Goal: Transaction & Acquisition: Book appointment/travel/reservation

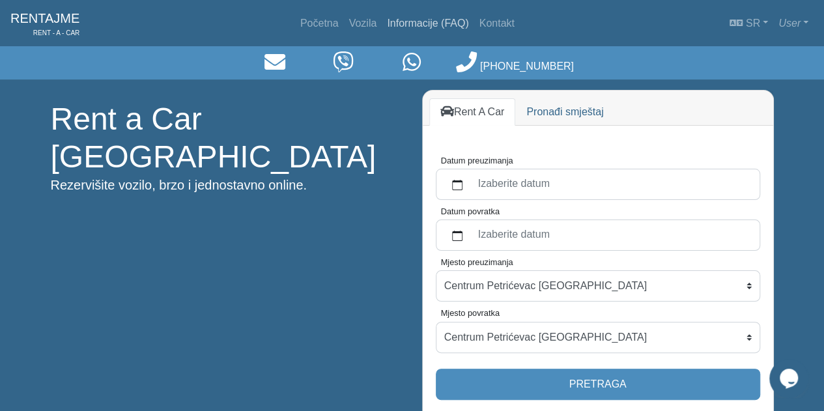
click at [401, 20] on link "Informacije (FAQ)" at bounding box center [428, 23] width 92 height 26
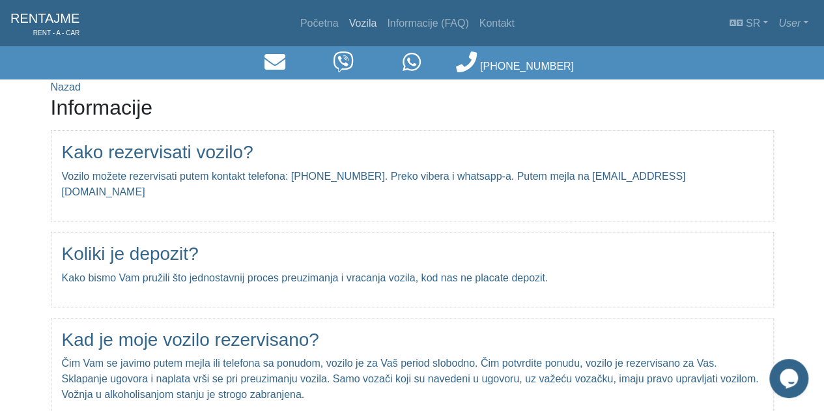
click at [359, 16] on link "Vozila" at bounding box center [363, 23] width 38 height 26
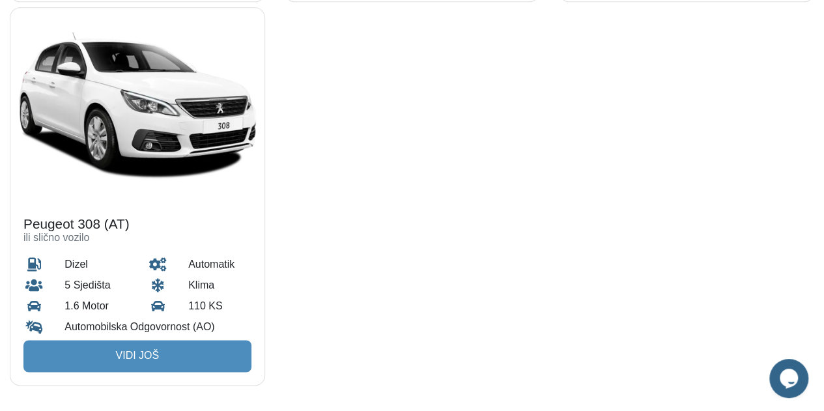
scroll to position [886, 0]
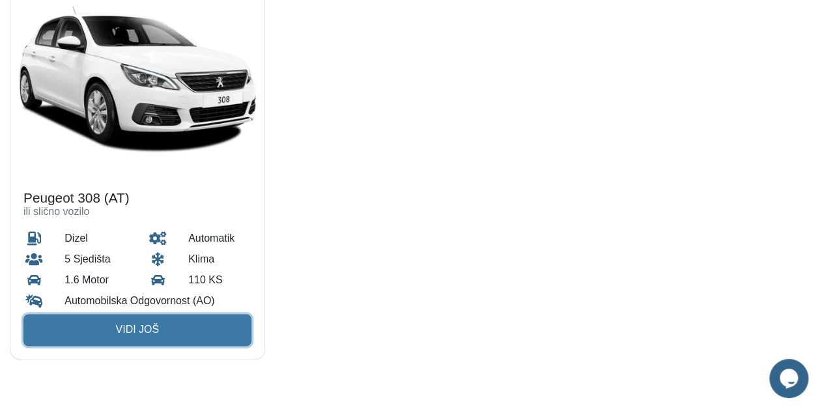
click at [121, 324] on link "Vidi još" at bounding box center [137, 329] width 228 height 31
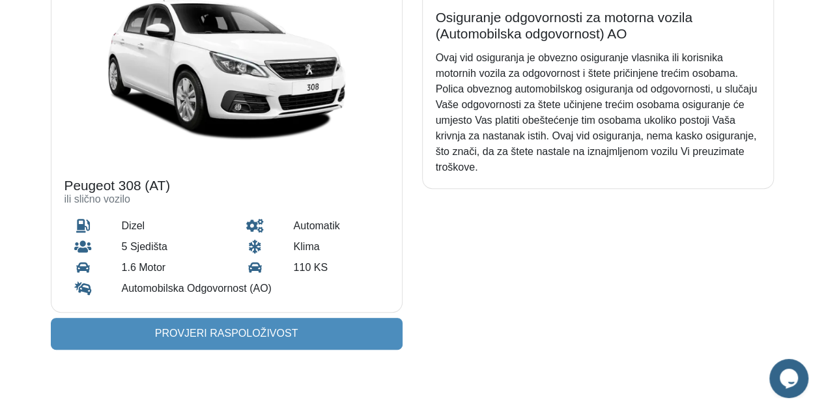
scroll to position [130, 0]
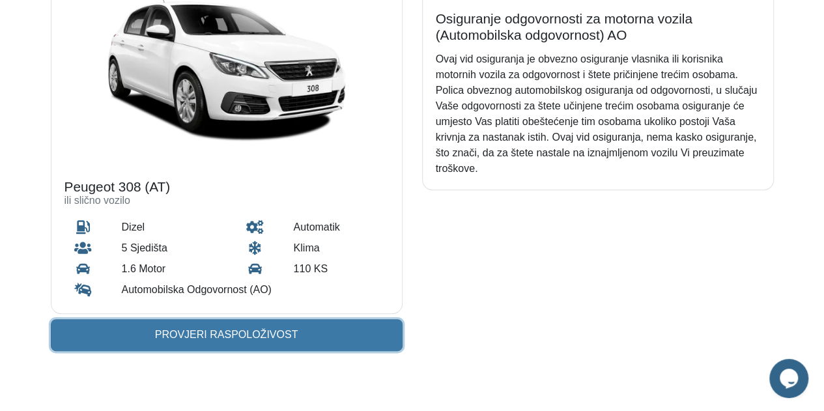
click at [195, 324] on link "Provjeri raspoloživost" at bounding box center [227, 334] width 352 height 31
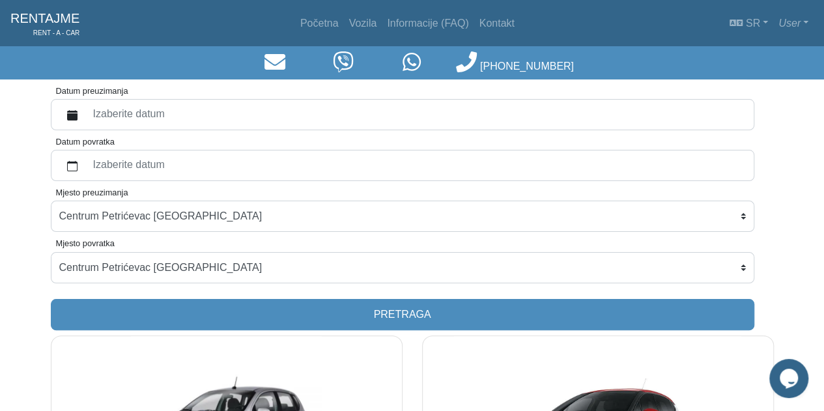
click at [227, 111] on label "Izaberite datum" at bounding box center [415, 114] width 660 height 23
click at [85, 111] on button "Datum preuzimanja" at bounding box center [72, 114] width 26 height 23
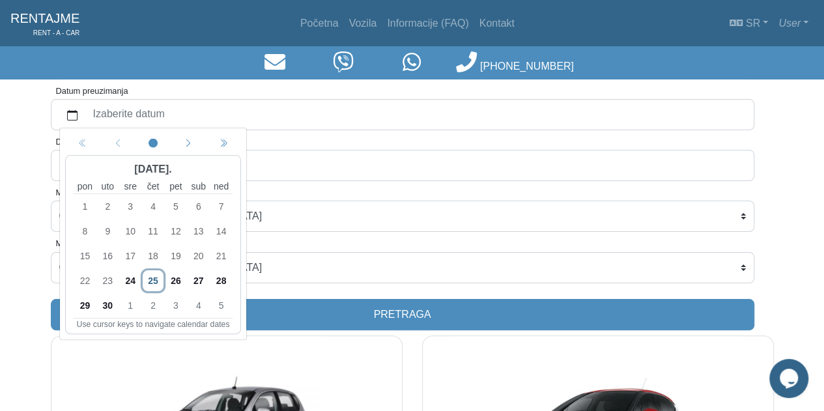
click at [228, 306] on span "5" at bounding box center [220, 305] width 21 height 21
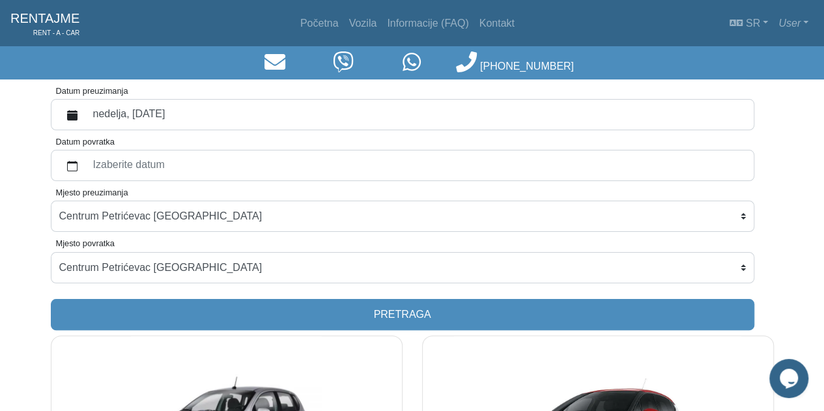
click at [271, 118] on label "nedelja, [DATE]" at bounding box center [415, 114] width 660 height 23
click at [85, 118] on button "Datum preuzimanja" at bounding box center [72, 114] width 26 height 23
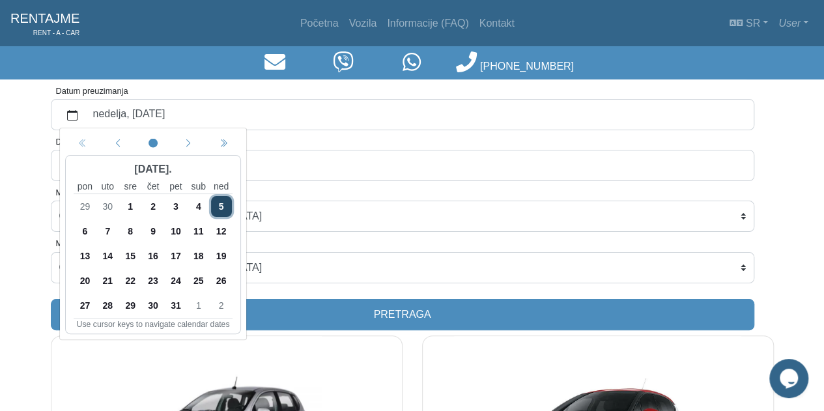
click at [160, 222] on span "9" at bounding box center [153, 231] width 21 height 21
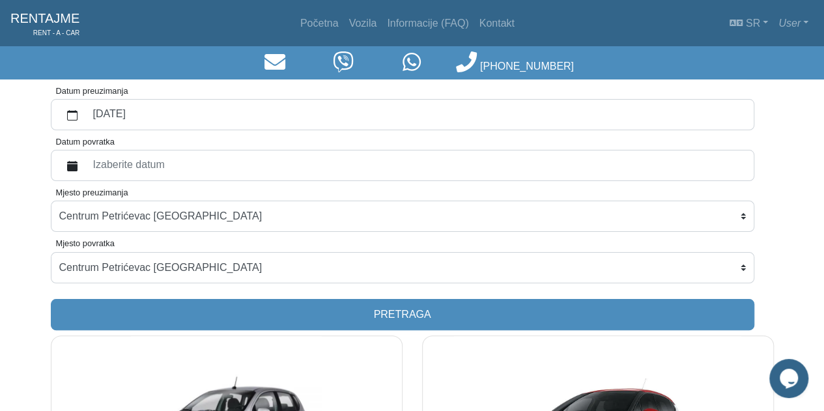
click at [173, 159] on label "Izaberite datum" at bounding box center [415, 165] width 660 height 23
click at [85, 159] on button "Datum povratka" at bounding box center [72, 165] width 26 height 23
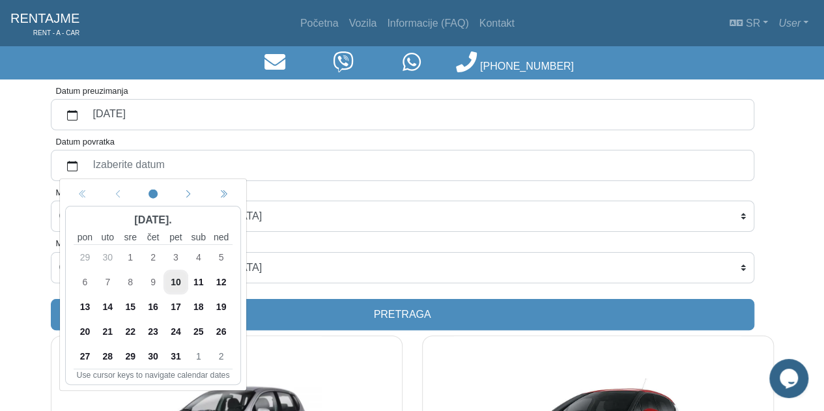
click at [199, 276] on span "11" at bounding box center [198, 282] width 21 height 21
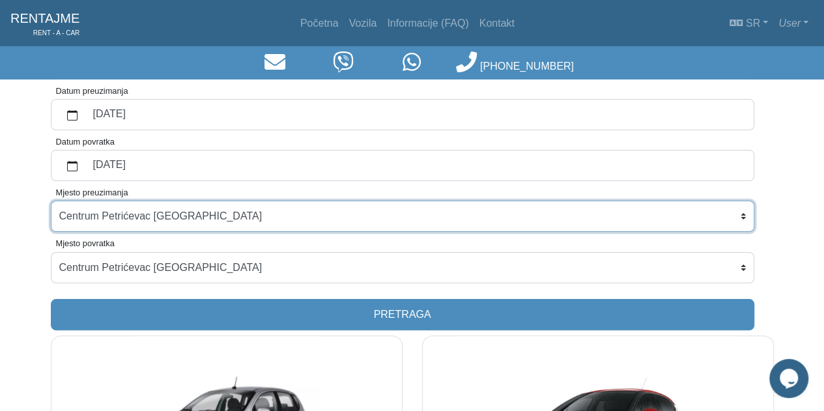
click at [744, 212] on select "Centrum Petrićevac [GEOGRAPHIC_DATA] Po dogovoru ([GEOGRAPHIC_DATA]) [GEOGRAPHI…" at bounding box center [402, 216] width 703 height 31
select select "BanjaLukaAerodrom"
click at [51, 201] on select "Centrum Petrićevac [GEOGRAPHIC_DATA] Po dogovoru ([GEOGRAPHIC_DATA]) [GEOGRAPHI…" at bounding box center [402, 216] width 703 height 31
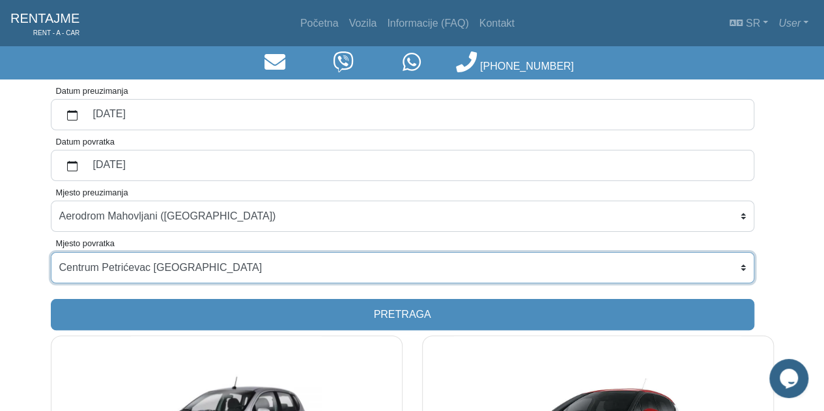
click at [741, 264] on select "Centrum Petrićevac [GEOGRAPHIC_DATA] Po dogovoru ([GEOGRAPHIC_DATA]) [GEOGRAPHI…" at bounding box center [402, 267] width 703 height 31
select select "BanjaLukaAerodrom"
click at [51, 252] on select "Centrum Petrićevac [GEOGRAPHIC_DATA] Po dogovoru ([GEOGRAPHIC_DATA]) [GEOGRAPHI…" at bounding box center [402, 267] width 703 height 31
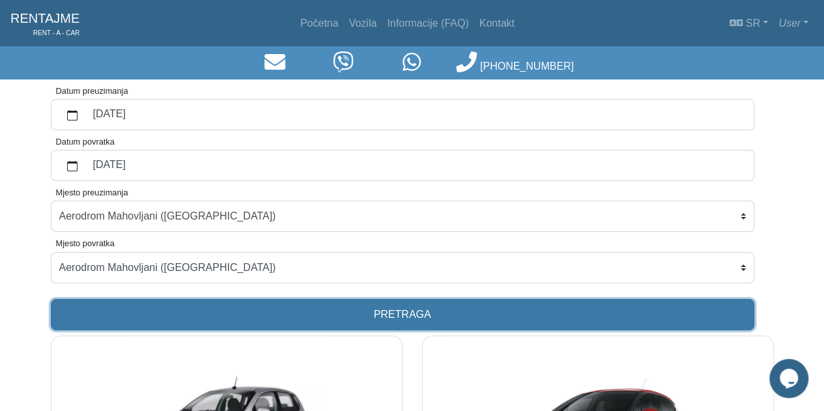
click at [517, 311] on button "Pretraga" at bounding box center [402, 314] width 703 height 31
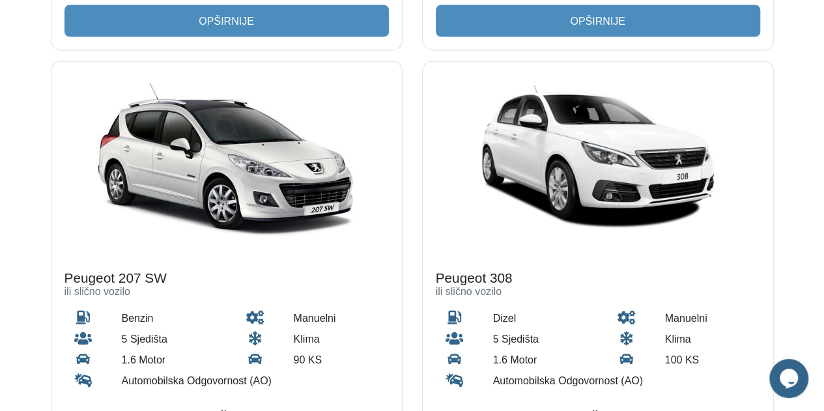
scroll to position [1276, 0]
